Goal: Navigation & Orientation: Find specific page/section

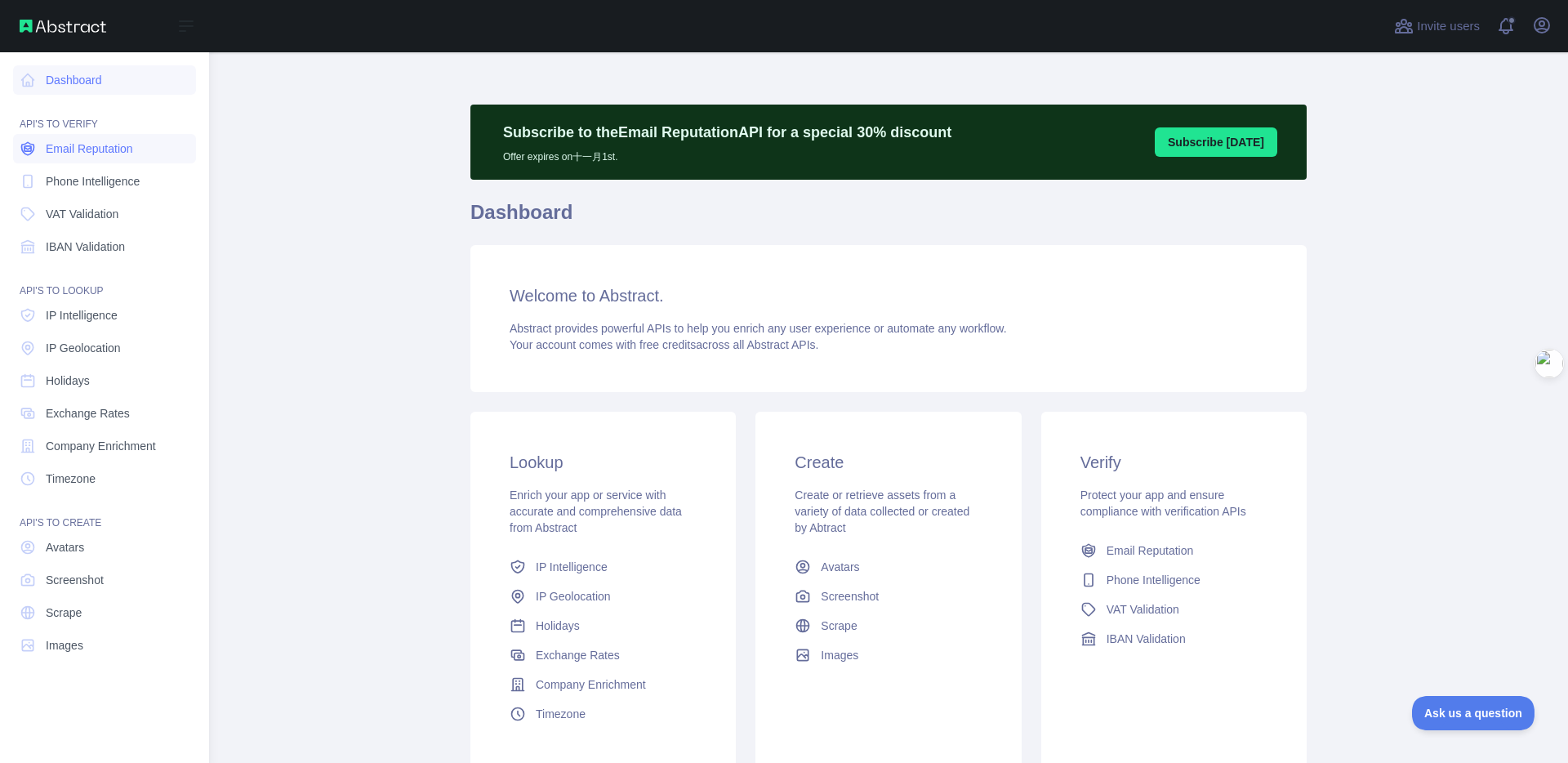
click at [107, 152] on span "Email Reputation" at bounding box center [89, 149] width 88 height 17
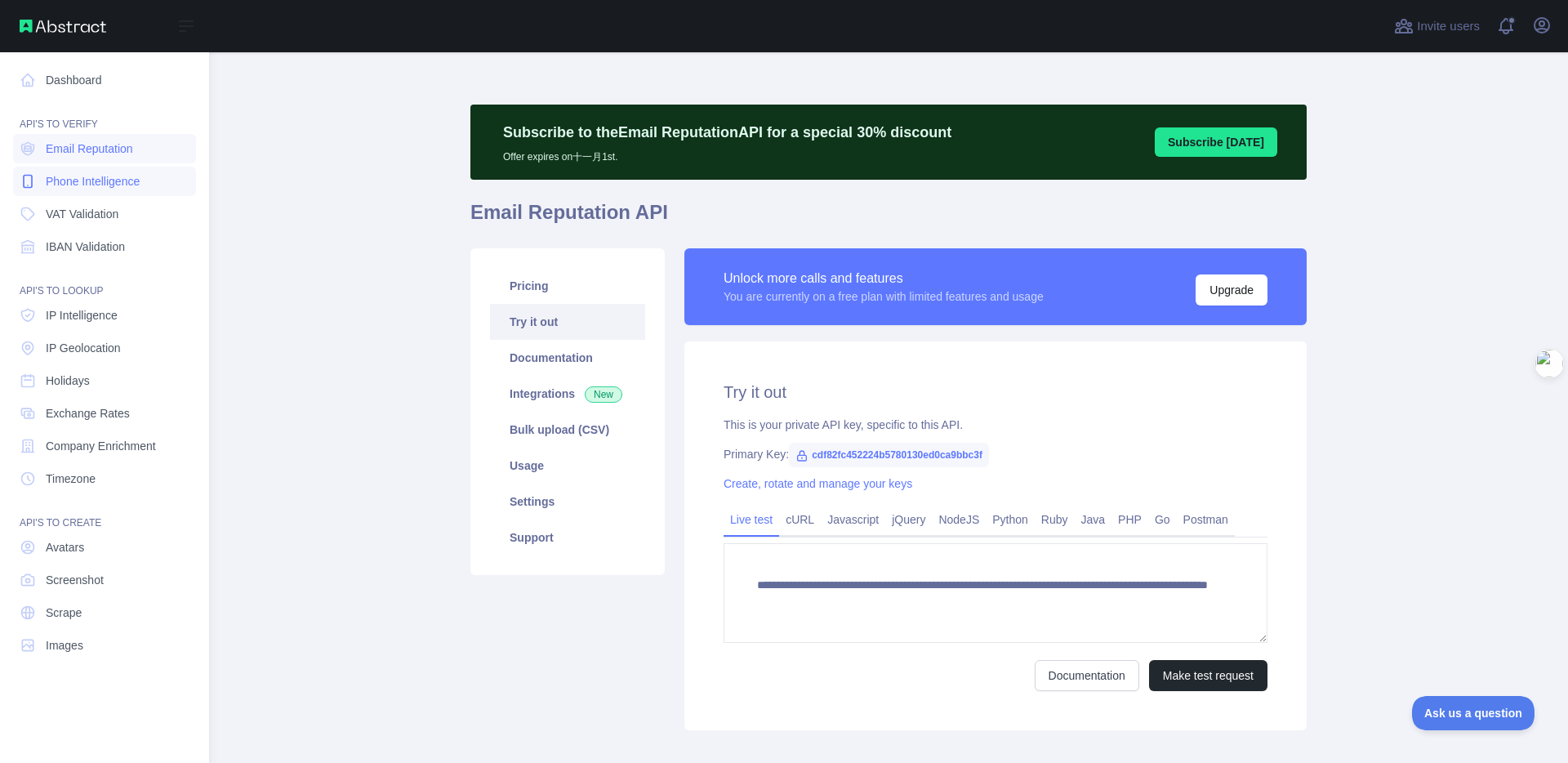
click at [64, 177] on span "Phone Intelligence" at bounding box center [93, 181] width 94 height 17
click at [77, 149] on span "Email Reputation" at bounding box center [89, 149] width 88 height 17
click at [80, 174] on span "Phone Intelligence" at bounding box center [93, 181] width 94 height 17
click at [87, 152] on span "Email Reputation" at bounding box center [89, 149] width 88 height 17
